Goal: Task Accomplishment & Management: Manage account settings

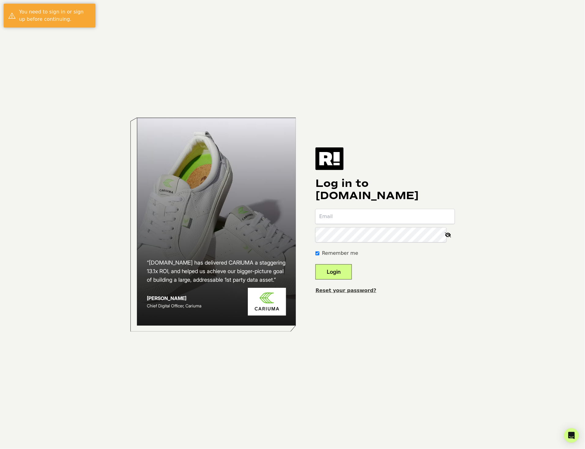
click at [348, 216] on input "email" at bounding box center [384, 216] width 139 height 15
click at [349, 222] on input "email" at bounding box center [384, 216] width 139 height 15
type input "d"
click at [361, 222] on input "[EMAIL_ADDRESS][DOMAIN_NAME]" at bounding box center [384, 216] width 139 height 15
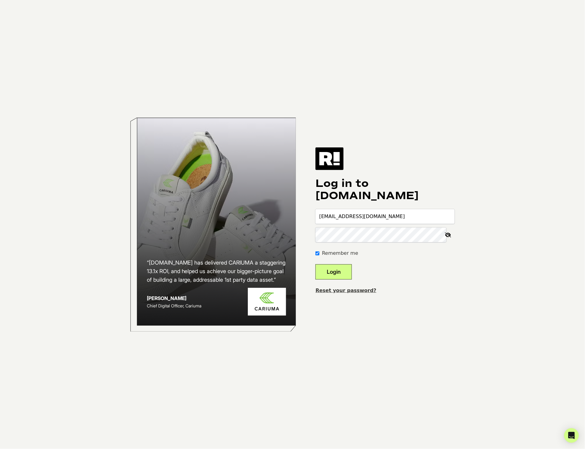
click at [361, 222] on input "[EMAIL_ADDRESS][DOMAIN_NAME]" at bounding box center [384, 216] width 139 height 15
type input "[EMAIL_ADDRESS][DOMAIN_NAME]"
click at [345, 273] on button "Login" at bounding box center [333, 271] width 36 height 15
